Goal: Task Accomplishment & Management: Manage account settings

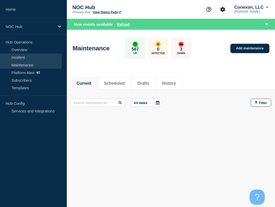
click at [23, 58] on link "Incident" at bounding box center [31, 58] width 62 height 8
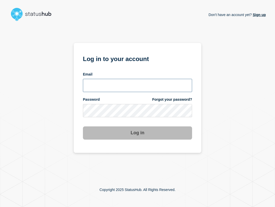
type input "[EMAIL_ADDRESS][PERSON_NAME][DOMAIN_NAME]"
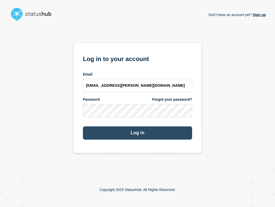
click at [147, 130] on button "Log in" at bounding box center [137, 133] width 109 height 13
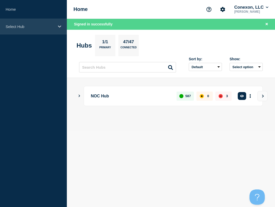
click at [42, 29] on div "Select Hub" at bounding box center [33, 27] width 67 height 16
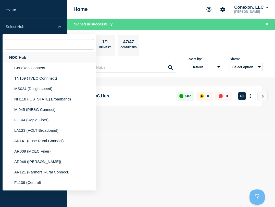
click at [31, 58] on div "NOC Hub" at bounding box center [50, 57] width 94 height 10
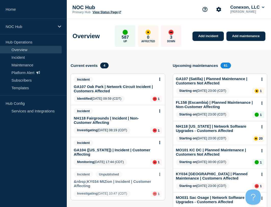
click at [115, 182] on link "&nbsp;KY034 MtZion | Incident | Customer Affecting" at bounding box center [114, 184] width 81 height 9
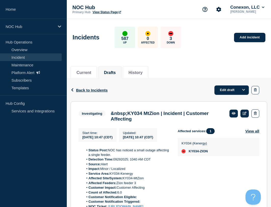
click at [154, 113] on h3 "&nbsp;KY034 MtZion | Incident | Customer Affecting" at bounding box center [168, 116] width 114 height 11
click at [154, 114] on h3 "&nbsp;KY034 MtZion | Incident | Customer Affecting" at bounding box center [168, 116] width 114 height 11
click at [245, 116] on link at bounding box center [244, 114] width 8 height 8
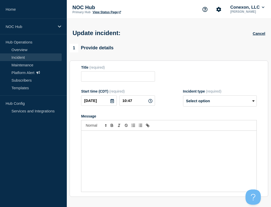
type input "&nbsp;KY034 MtZion | Incident | Customer Affecting"
select select "investigating"
radio input "false"
radio input "true"
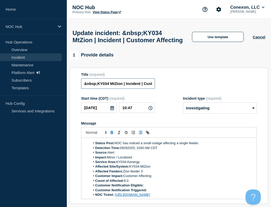
click at [114, 89] on input "&nbsp;KY034 MtZion | Incident | Customer Affecting" at bounding box center [118, 84] width 74 height 10
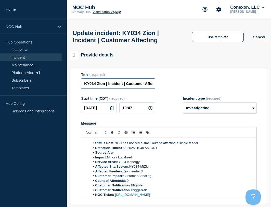
type input "KY034 Zion | Incident | Customer Affecting"
click at [159, 75] on section "Title (required) KY034 Zion | Incident | Customer Affecting Start time (CDT) (r…" at bounding box center [169, 136] width 199 height 137
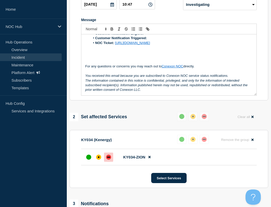
scroll to position [172, 0]
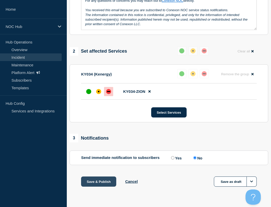
click at [94, 180] on button "Save & Publish" at bounding box center [98, 182] width 35 height 10
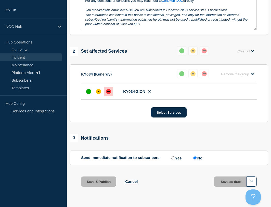
scroll to position [0, 0]
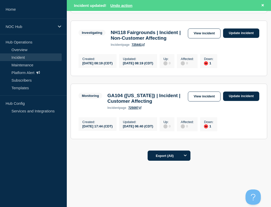
scroll to position [182, 0]
